Goal: Download file/media

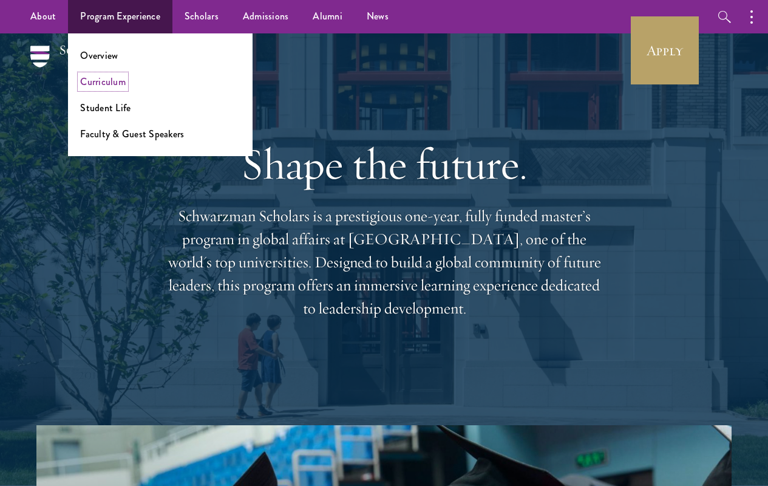
click at [109, 82] on link "Curriculum" at bounding box center [103, 82] width 46 height 14
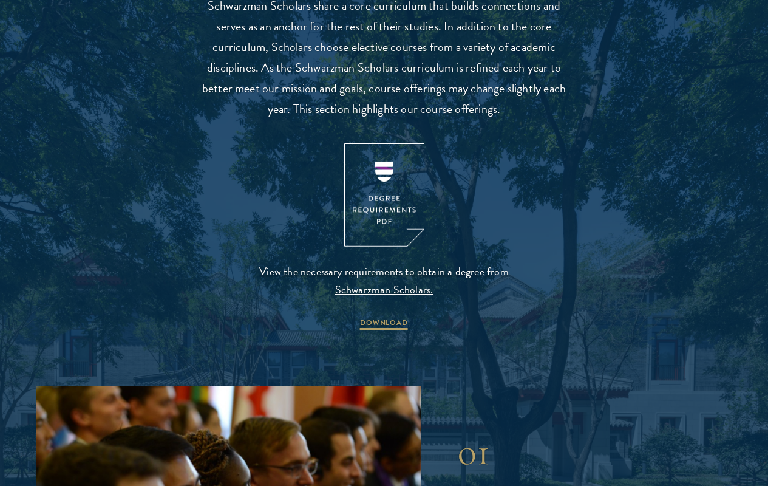
scroll to position [1319, 0]
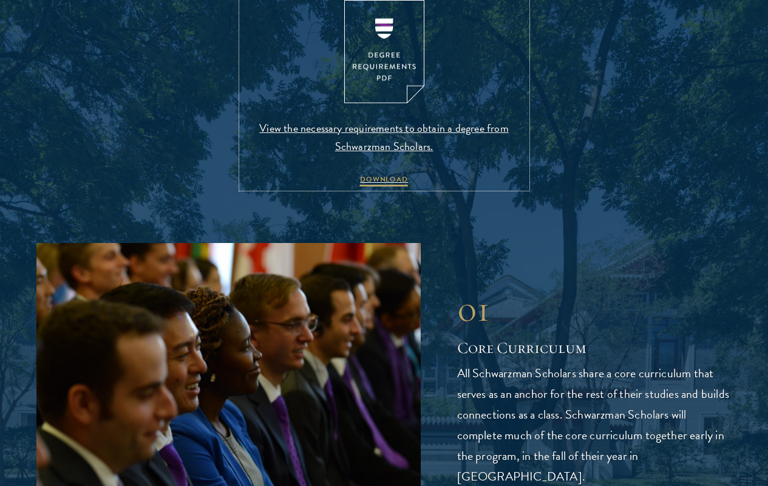
click at [379, 104] on img at bounding box center [384, 52] width 80 height 104
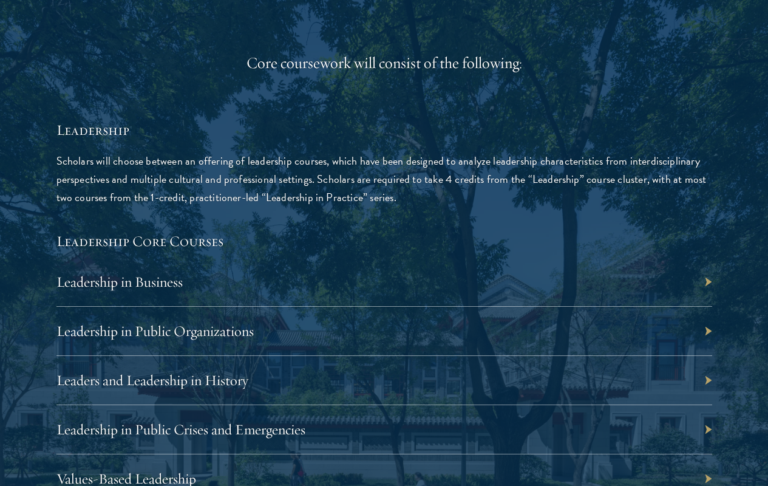
scroll to position [1993, 0]
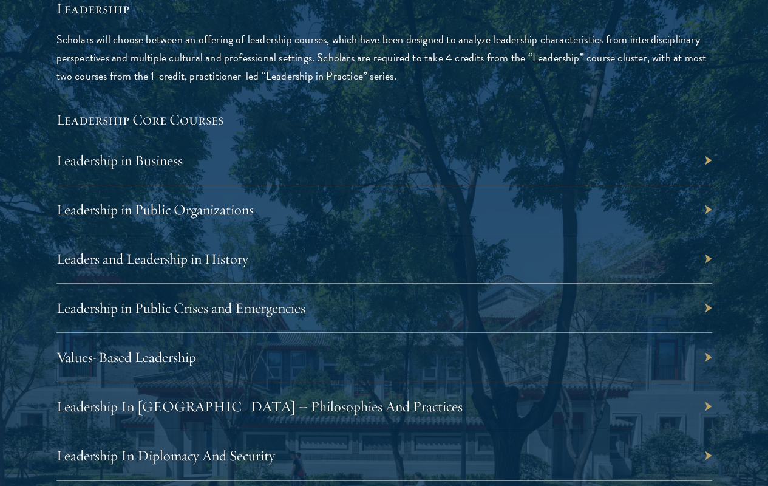
click at [378, 239] on div "Leadership Scholars will choose between an offering of leadership courses, whic…" at bounding box center [384, 443] width 656 height 890
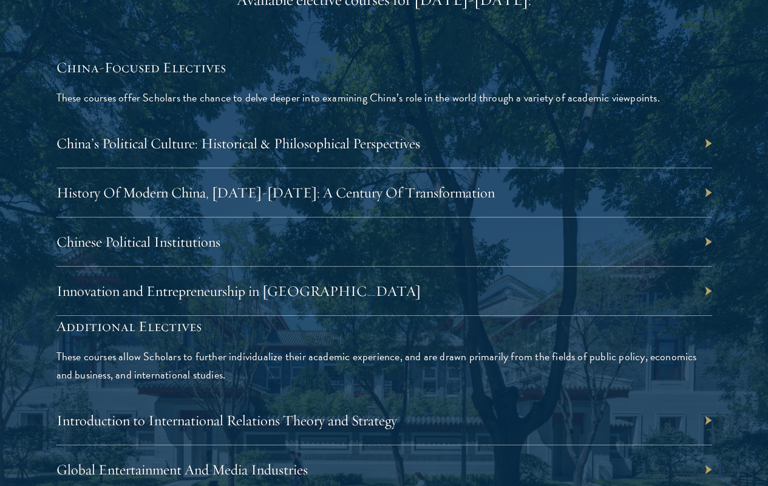
scroll to position [3569, 0]
